Goal: Task Accomplishment & Management: Use online tool/utility

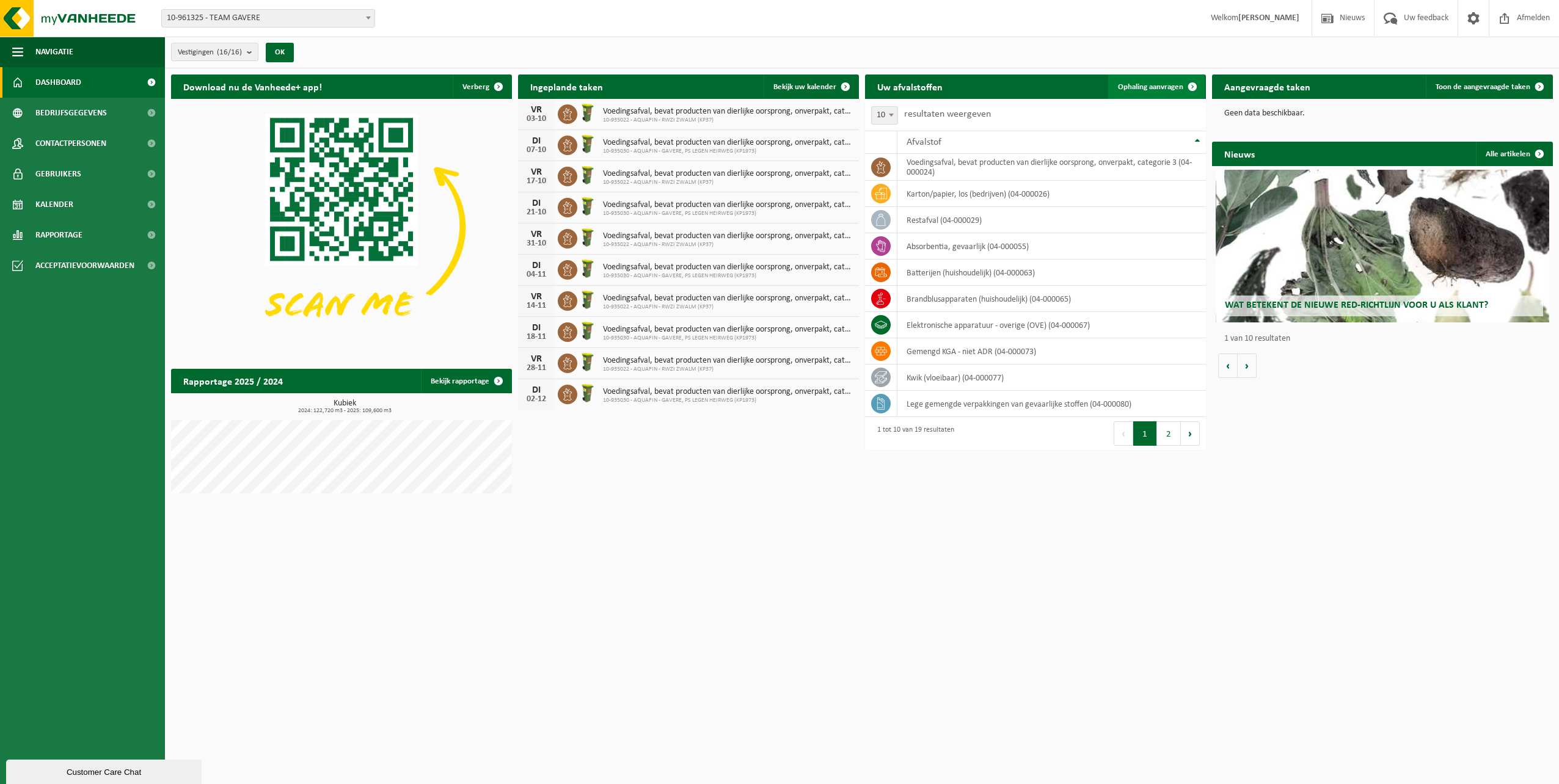
click at [1154, 88] on span "Ophaling aanvragen" at bounding box center [1150, 87] width 65 height 8
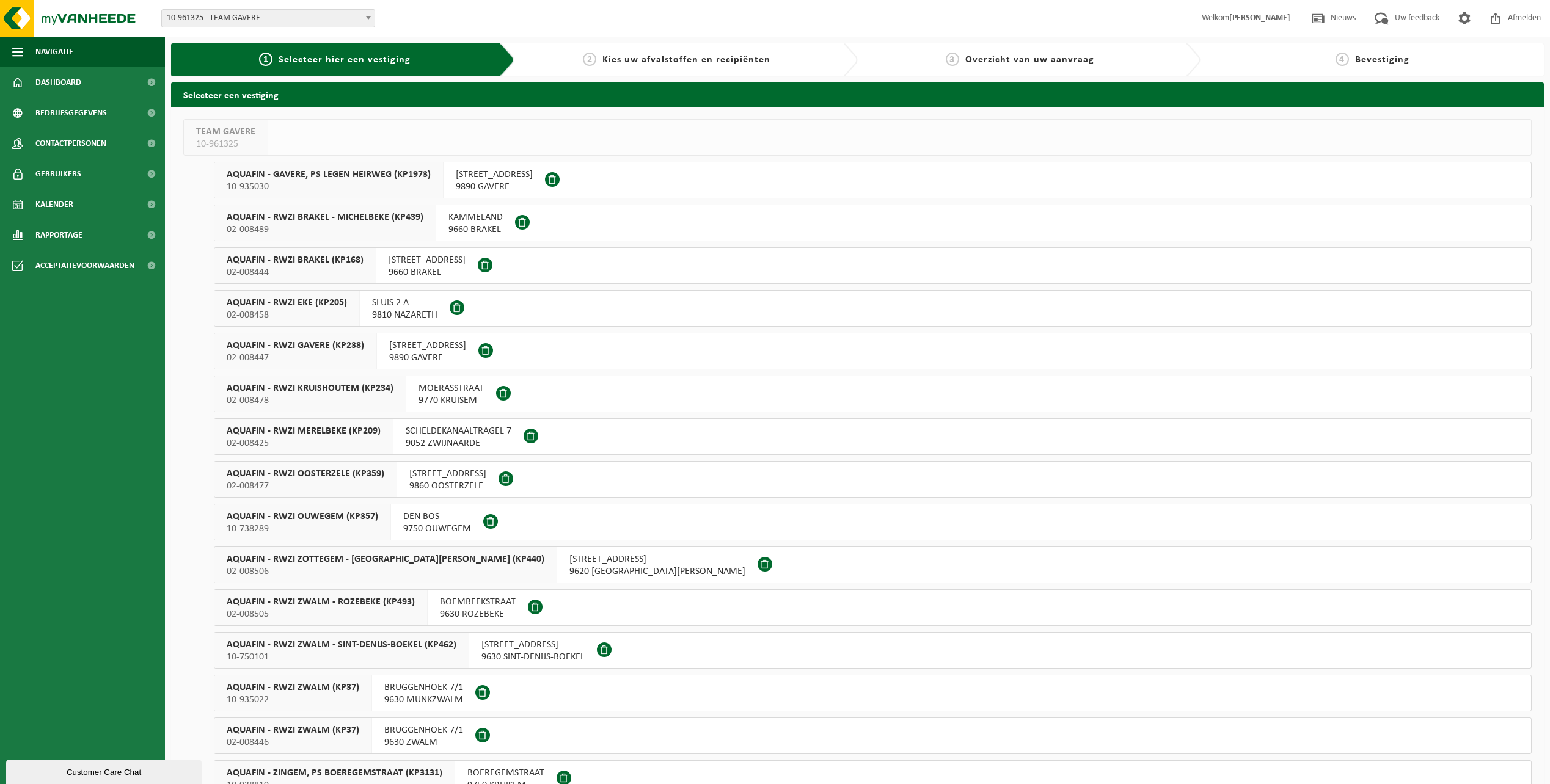
click at [321, 348] on span "AQUAFIN - RWZI GAVERE (KP238)" at bounding box center [295, 346] width 137 height 13
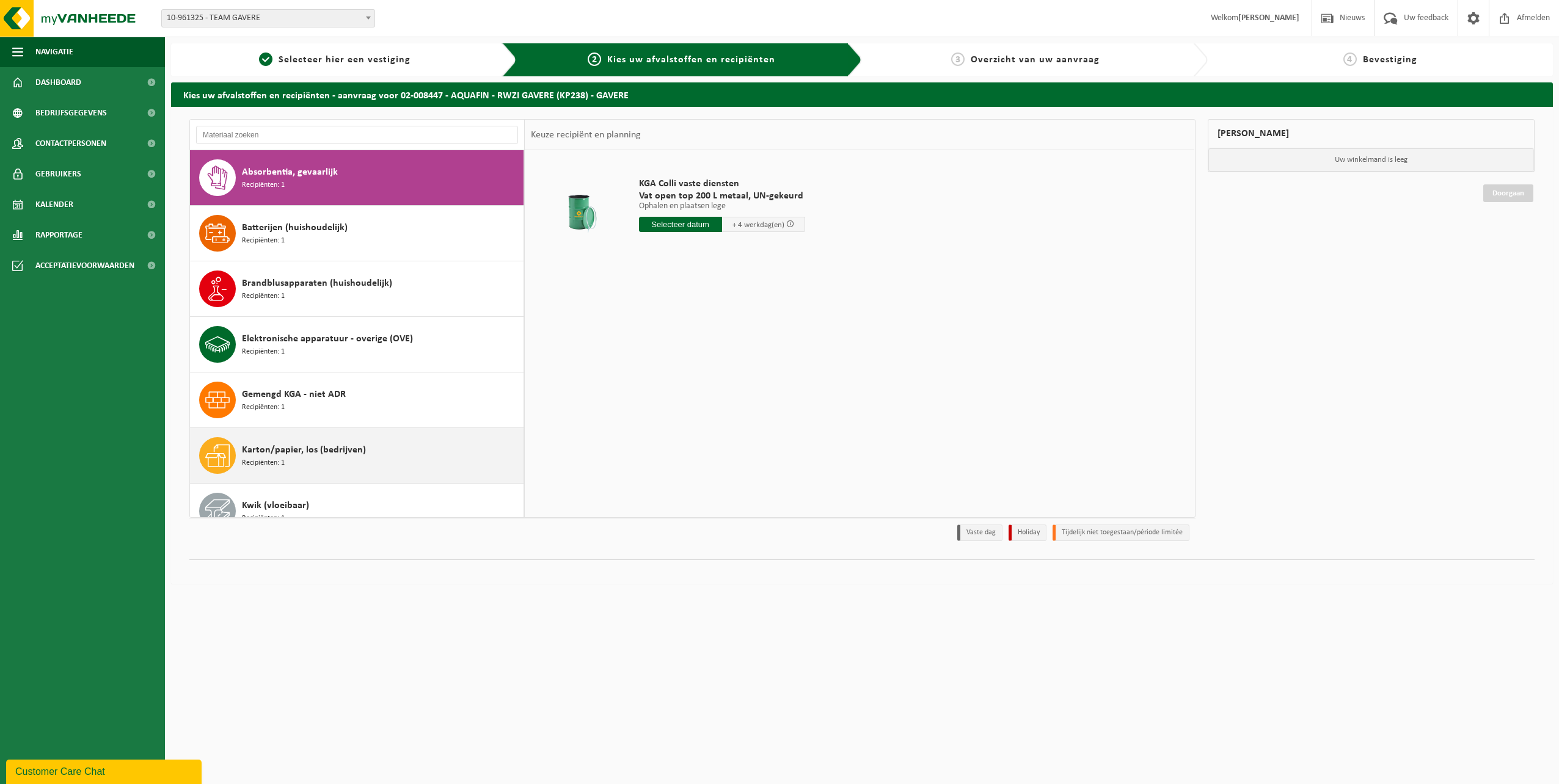
click at [308, 457] on span "Karton/papier, los (bedrijven)" at bounding box center [304, 450] width 124 height 15
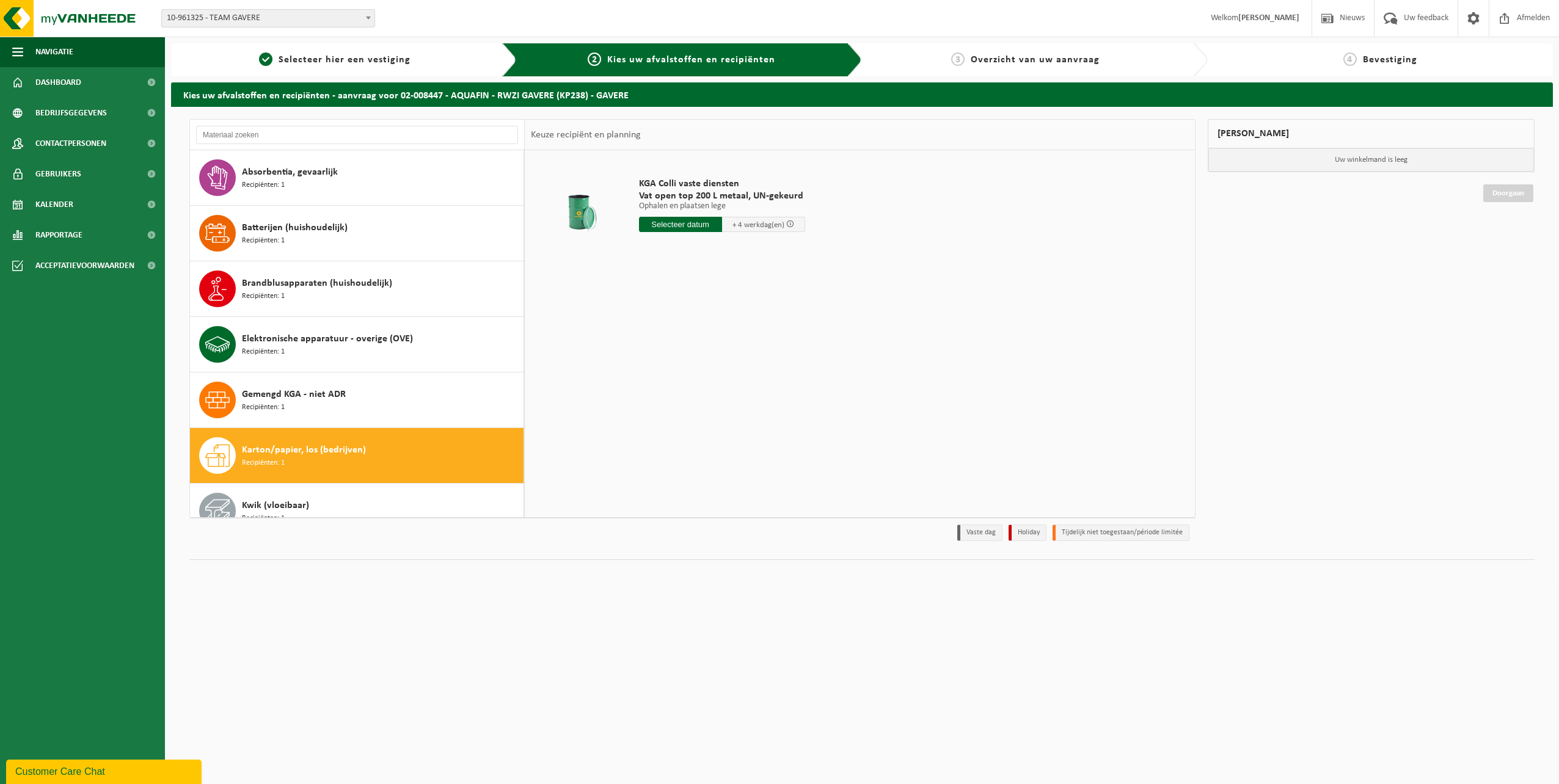
scroll to position [278, 0]
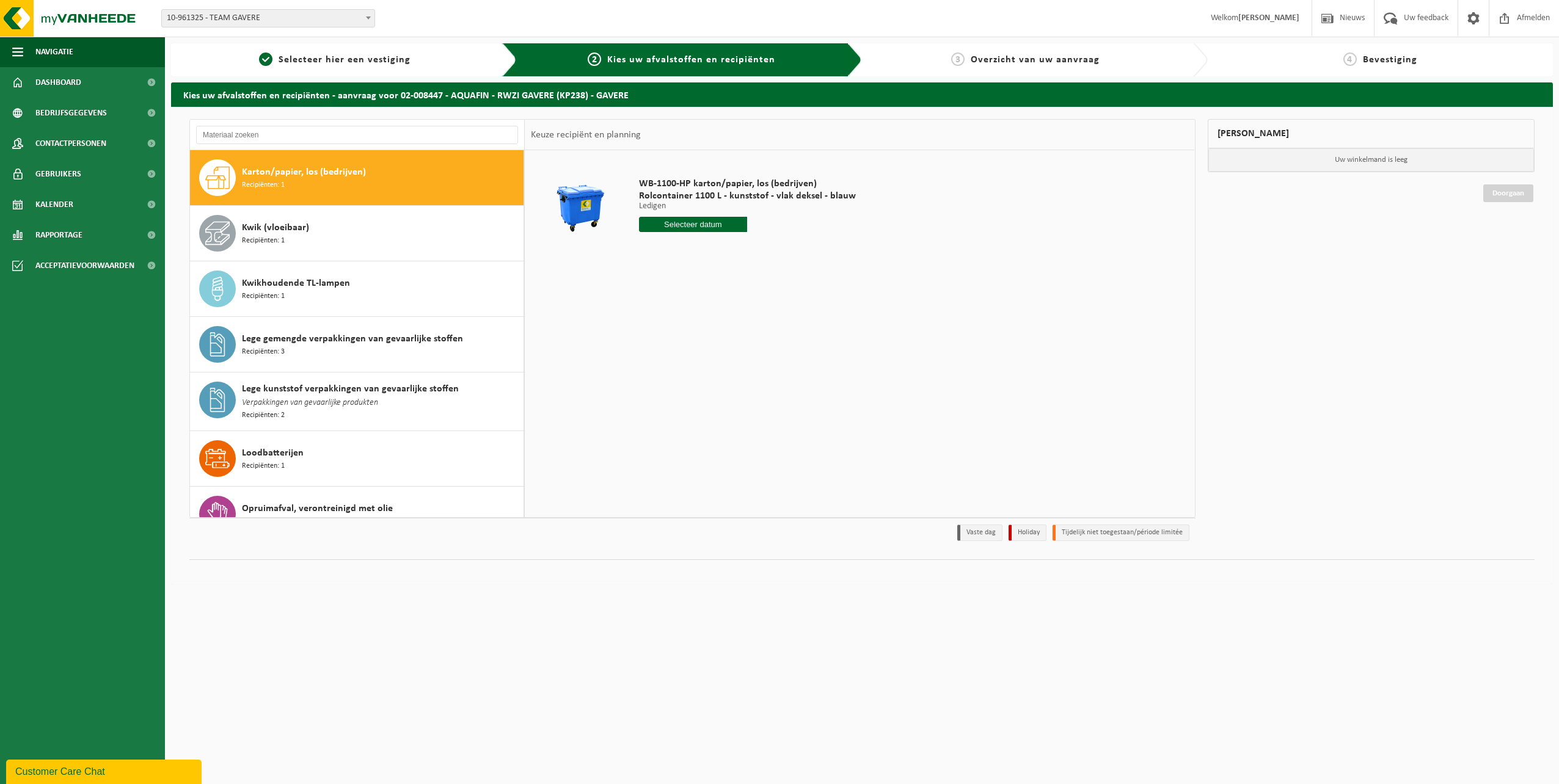
click at [701, 228] on input "text" at bounding box center [693, 224] width 109 height 15
click at [716, 293] on div "2" at bounding box center [714, 294] width 21 height 20
type input "Van 2025-10-02"
click at [685, 274] on button "In winkelmand" at bounding box center [674, 270] width 68 height 20
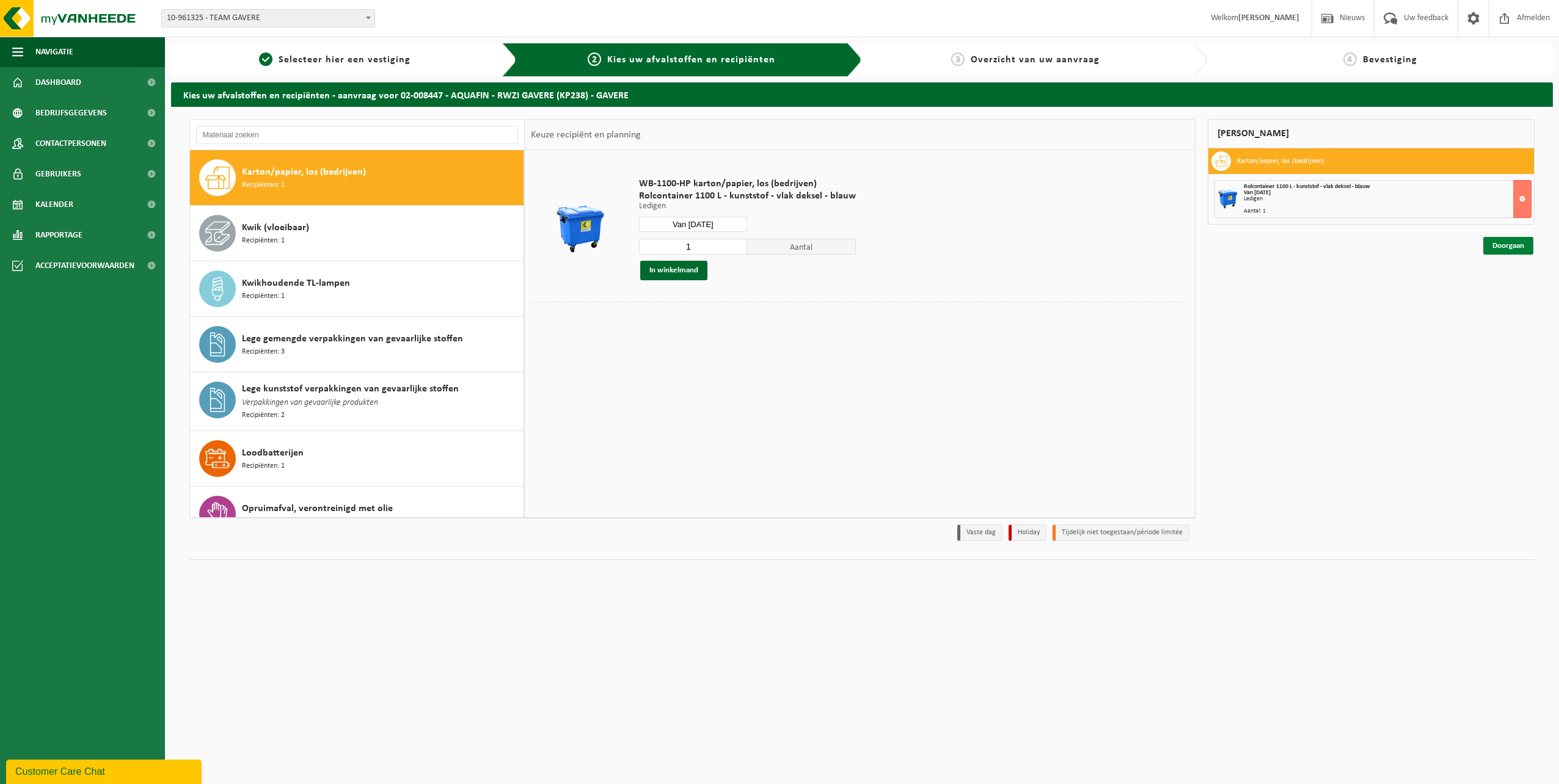
click at [1509, 249] on link "Doorgaan" at bounding box center [1509, 246] width 50 height 18
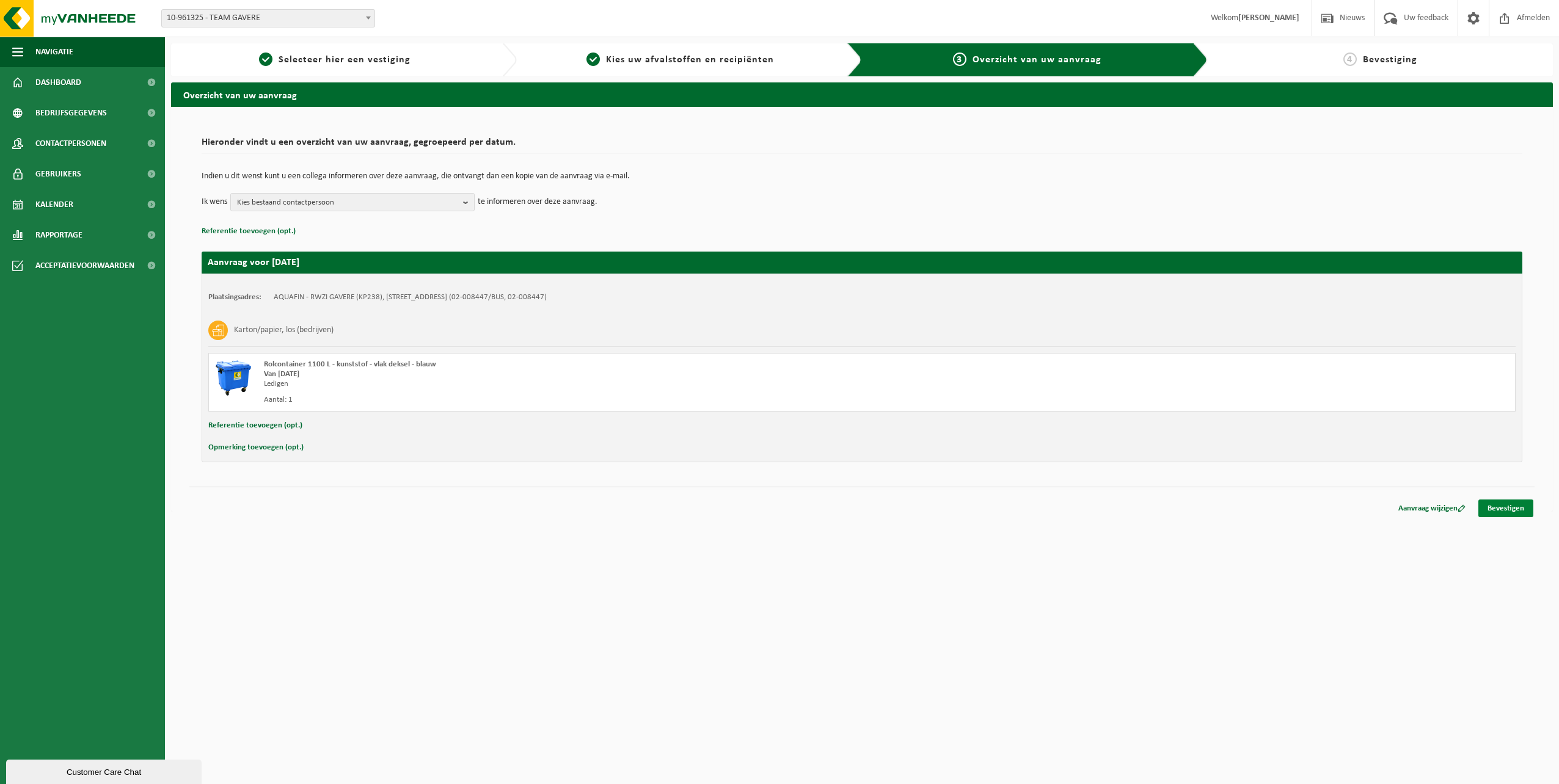
click at [1508, 514] on link "Bevestigen" at bounding box center [1506, 509] width 55 height 18
